Goal: Information Seeking & Learning: Understand process/instructions

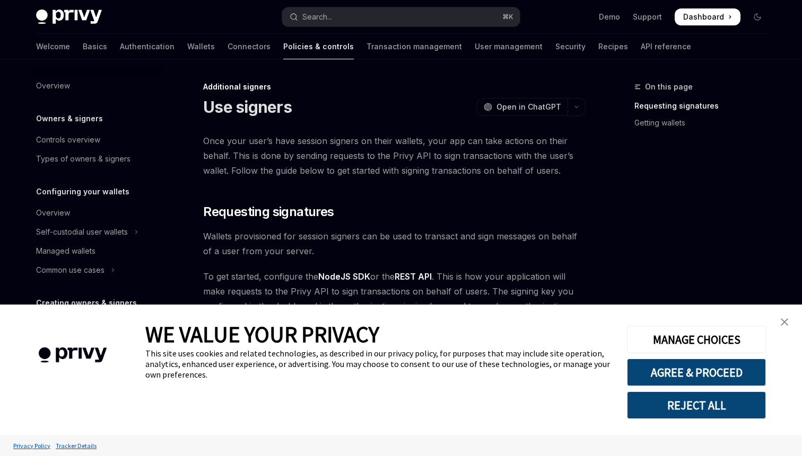
scroll to position [311, 0]
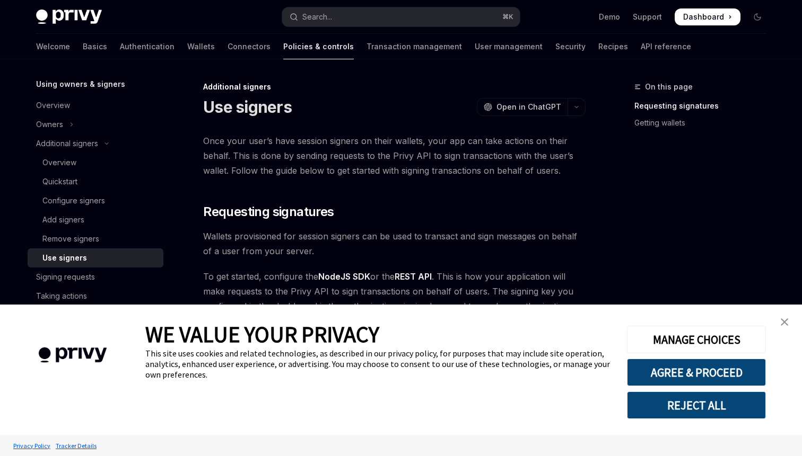
click at [783, 322] on img "close banner" at bounding box center [783, 322] width 7 height 7
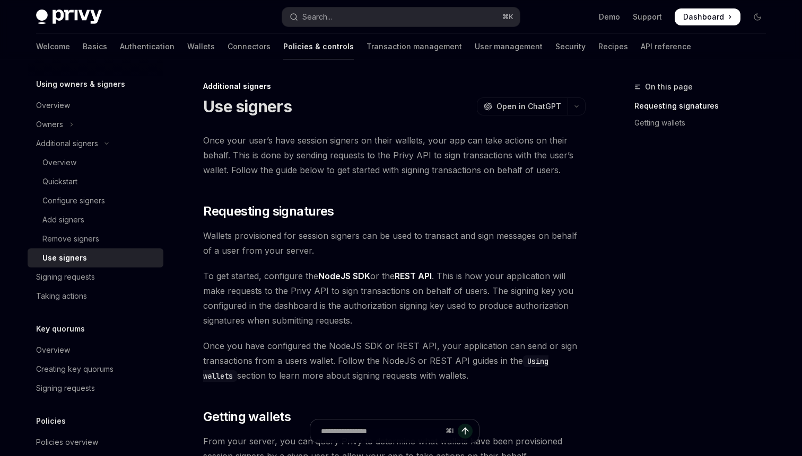
scroll to position [0, 0]
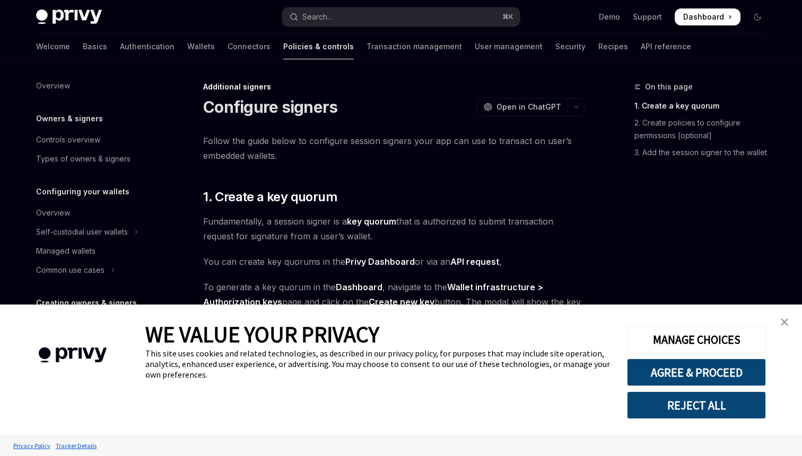
type textarea "*"
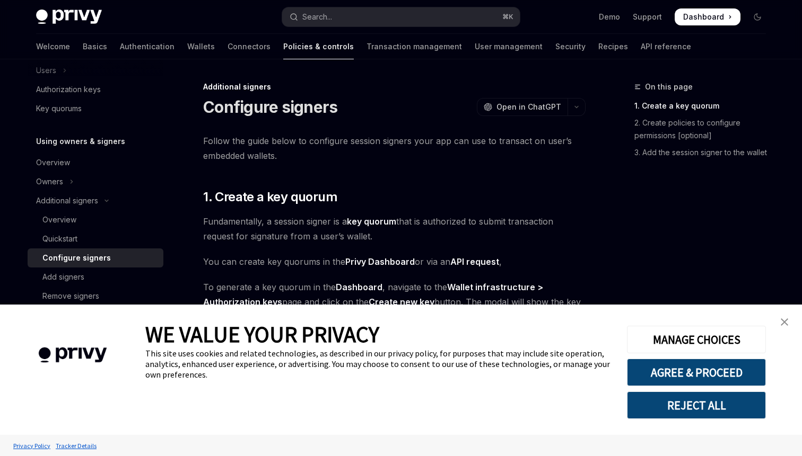
click at [709, 413] on button "REJECT ALL" at bounding box center [696, 406] width 139 height 28
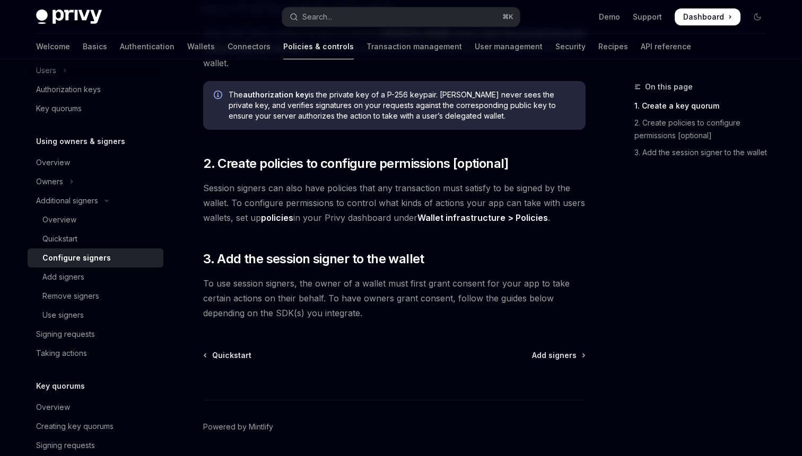
scroll to position [330, 0]
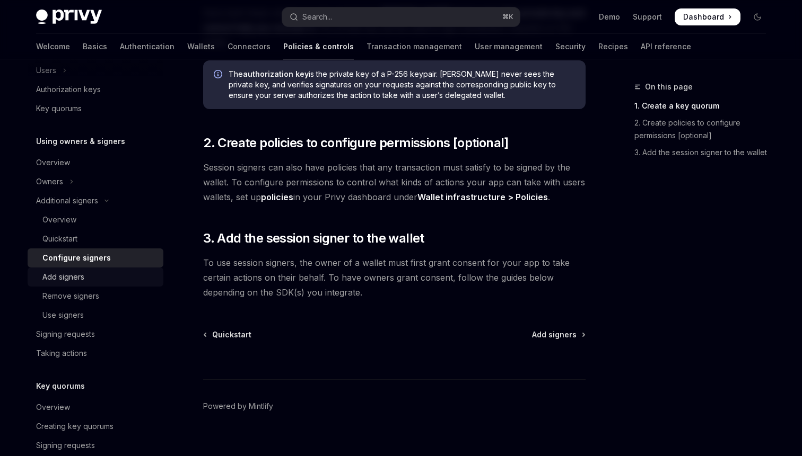
click at [67, 279] on div "Add signers" at bounding box center [63, 277] width 42 height 13
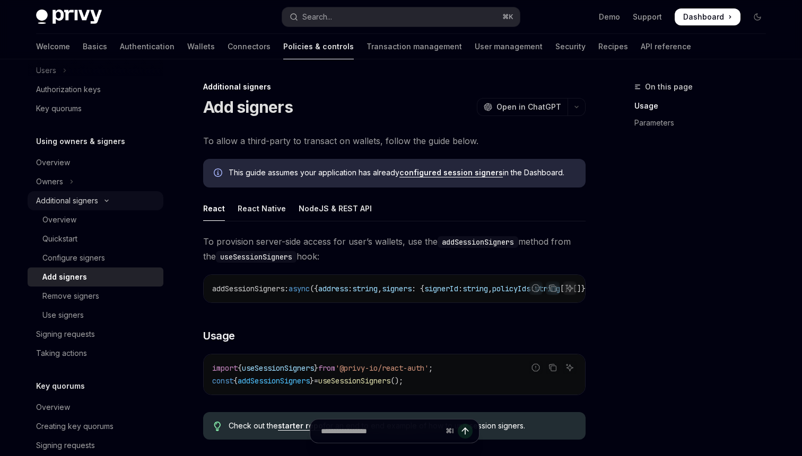
click at [68, 202] on div "Additional signers" at bounding box center [67, 201] width 62 height 13
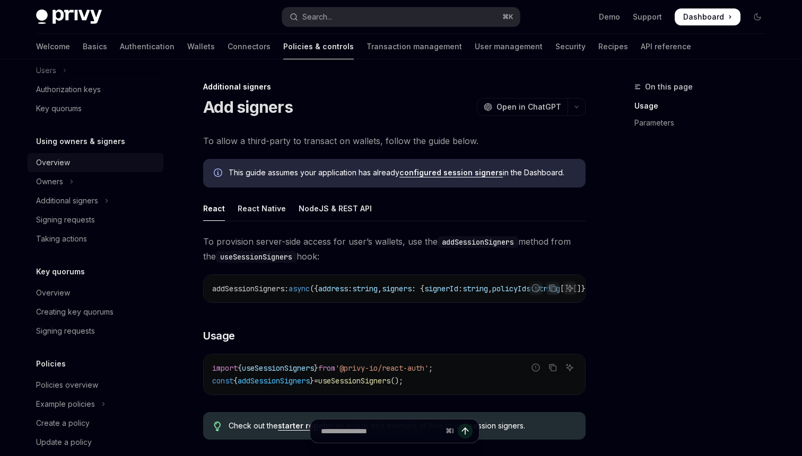
click at [57, 154] on link "Overview" at bounding box center [96, 162] width 136 height 19
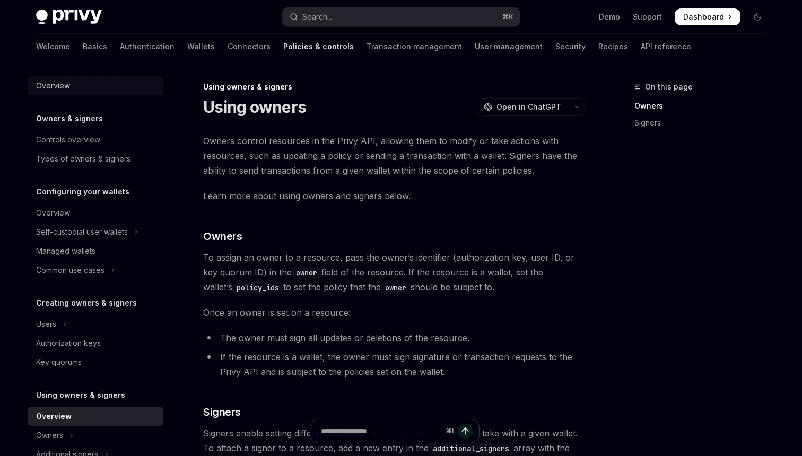
click at [64, 84] on div "Overview" at bounding box center [53, 86] width 34 height 13
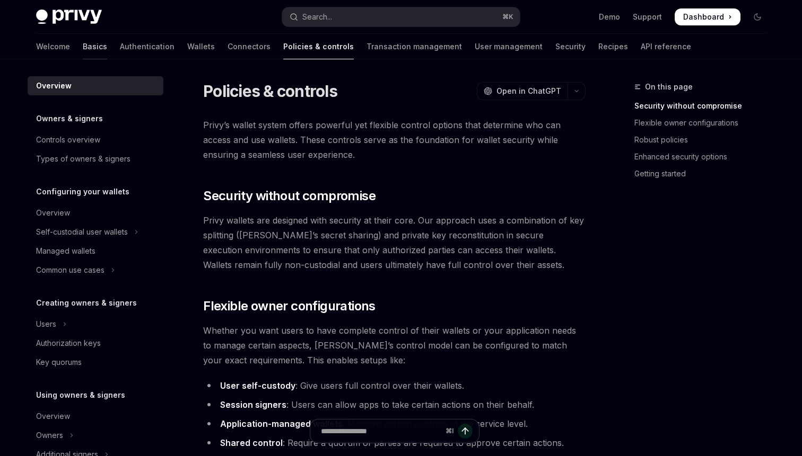
click at [83, 43] on link "Basics" at bounding box center [95, 46] width 24 height 25
type textarea "*"
